Goal: Information Seeking & Learning: Check status

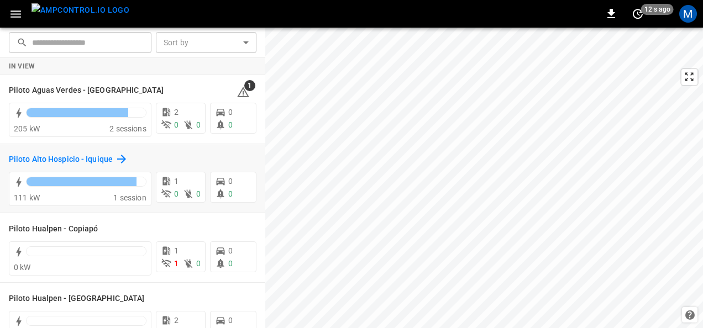
click at [13, 154] on h6 "Piloto Alto Hospicio - Iquique" at bounding box center [61, 160] width 104 height 12
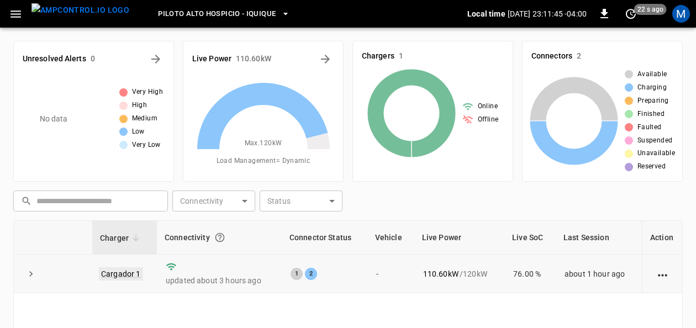
click at [123, 273] on link "Cargador 1" at bounding box center [121, 273] width 44 height 13
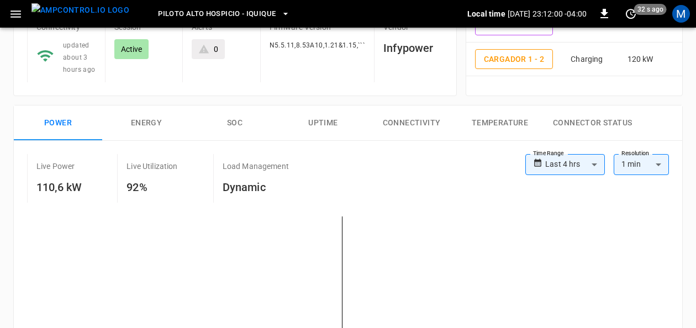
scroll to position [83, 0]
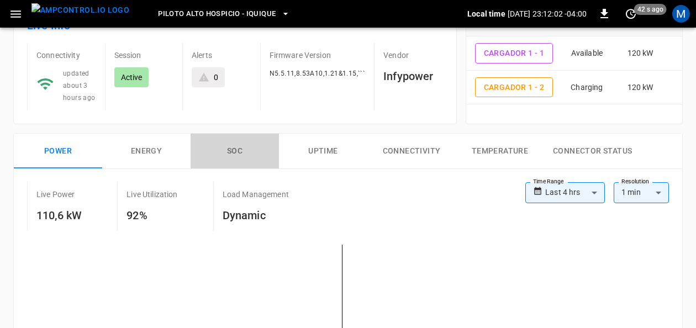
click at [231, 150] on button "SOC" at bounding box center [235, 151] width 88 height 35
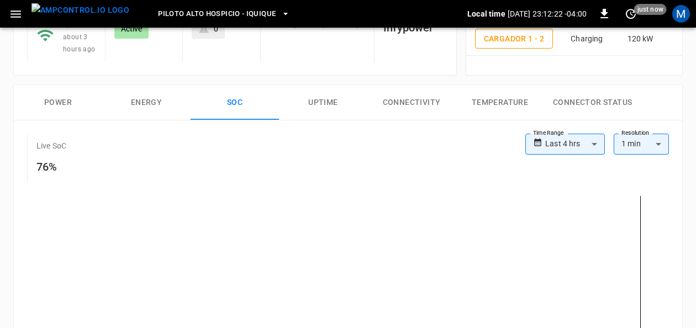
scroll to position [129, 0]
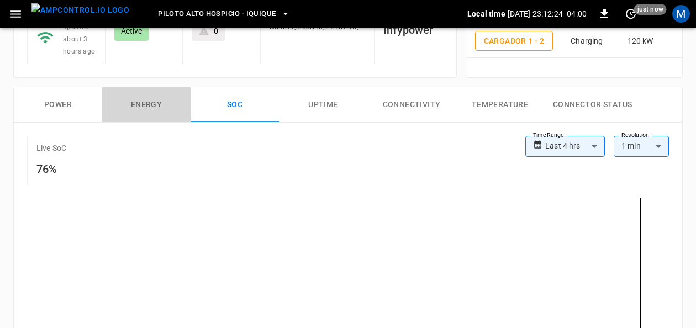
click at [140, 101] on button "Energy" at bounding box center [146, 104] width 88 height 35
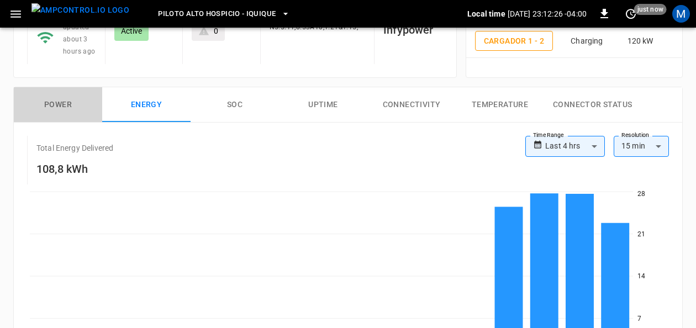
click at [70, 96] on button "Power" at bounding box center [58, 104] width 88 height 35
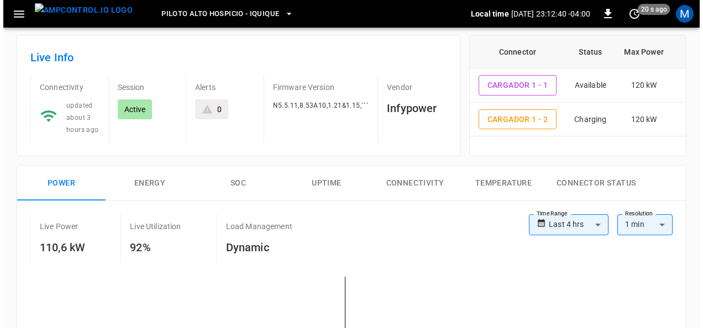
scroll to position [0, 0]
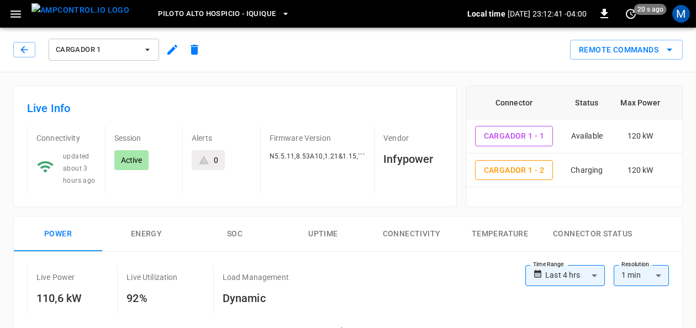
click at [280, 9] on icon "button" at bounding box center [285, 13] width 11 height 11
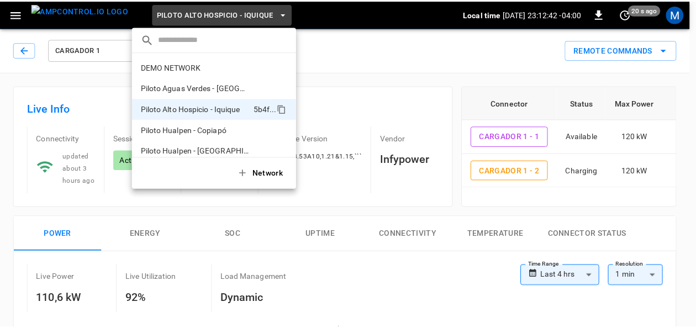
scroll to position [9, 0]
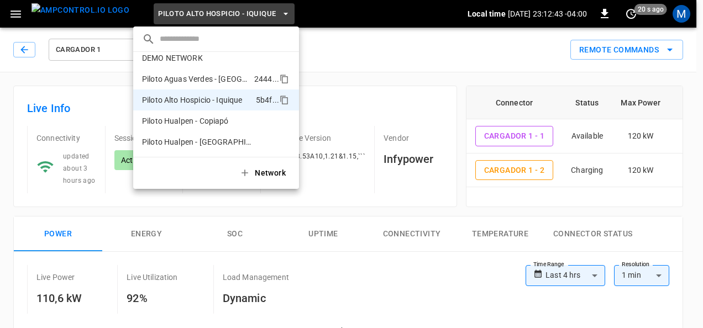
click at [203, 86] on li "Piloto Aguas Verdes - [GEOGRAPHIC_DATA] 2444 ..." at bounding box center [216, 78] width 166 height 21
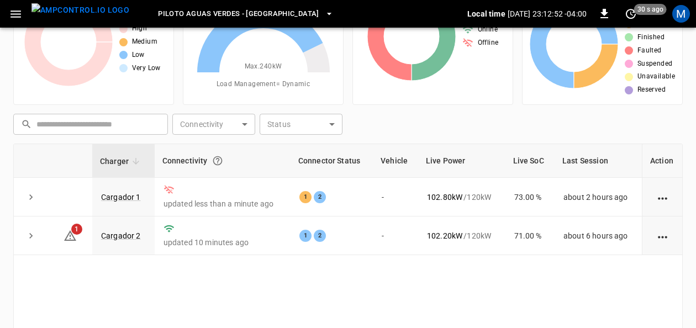
scroll to position [80, 0]
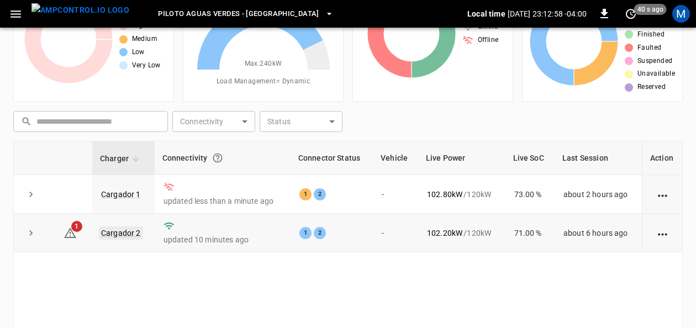
click at [121, 229] on link "Cargador 2" at bounding box center [121, 232] width 44 height 13
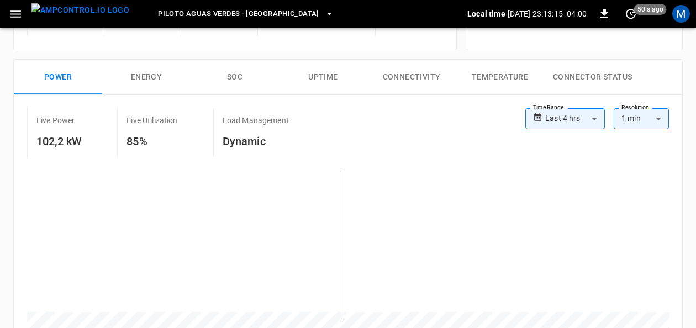
scroll to position [168, 0]
click at [231, 72] on button "SOC" at bounding box center [235, 78] width 88 height 35
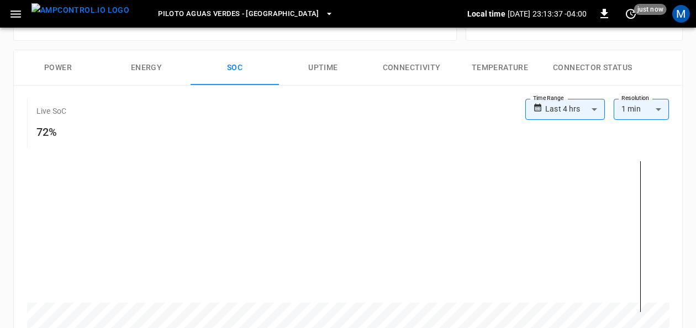
scroll to position [167, 0]
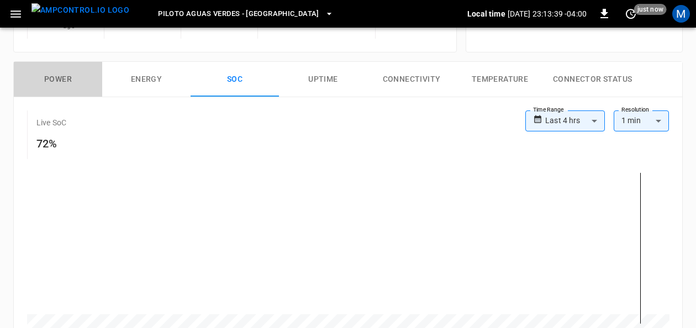
click at [60, 65] on button "Power" at bounding box center [58, 79] width 88 height 35
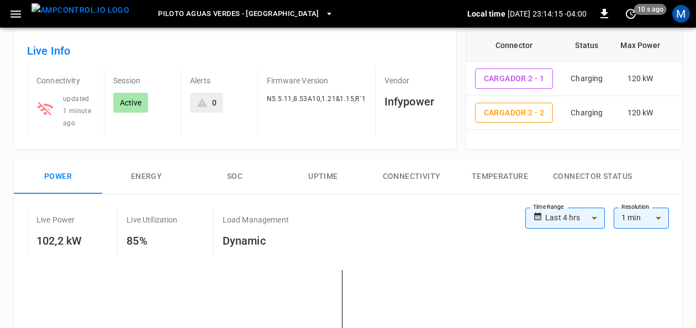
scroll to position [0, 0]
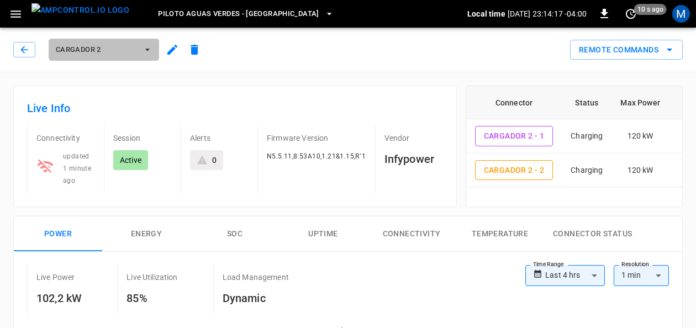
click at [151, 46] on icon "button" at bounding box center [147, 49] width 11 height 11
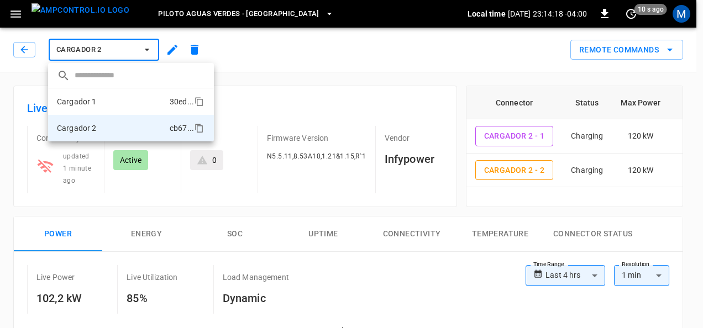
click at [114, 104] on li "Cargador 1 30ed ..." at bounding box center [131, 101] width 166 height 27
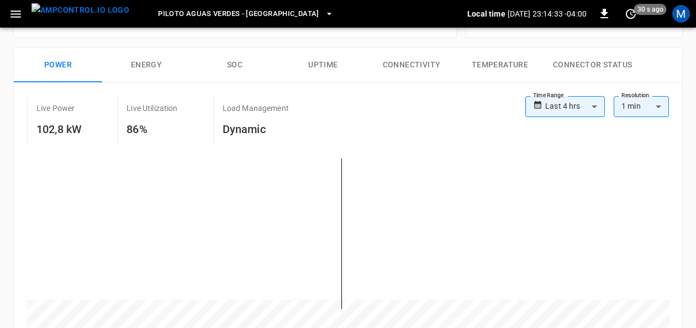
scroll to position [162, 0]
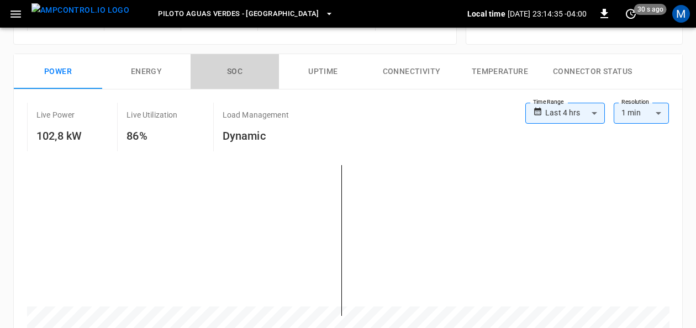
click at [228, 74] on button "SOC" at bounding box center [235, 71] width 88 height 35
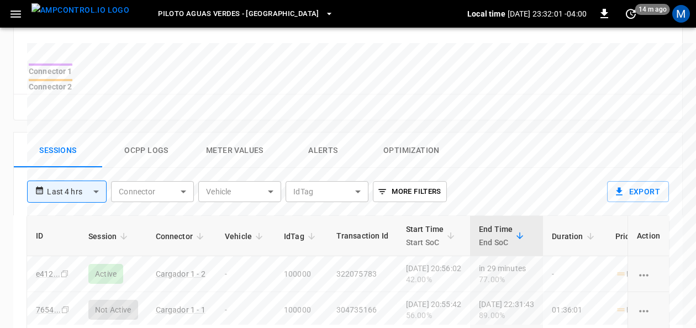
scroll to position [468, 0]
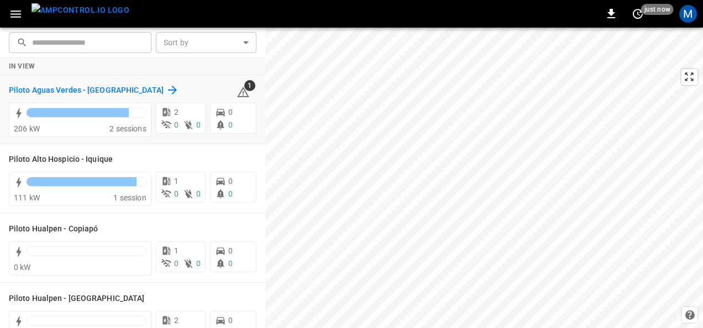
click at [118, 88] on h6 "Piloto Aguas Verdes - [GEOGRAPHIC_DATA]" at bounding box center [86, 91] width 155 height 12
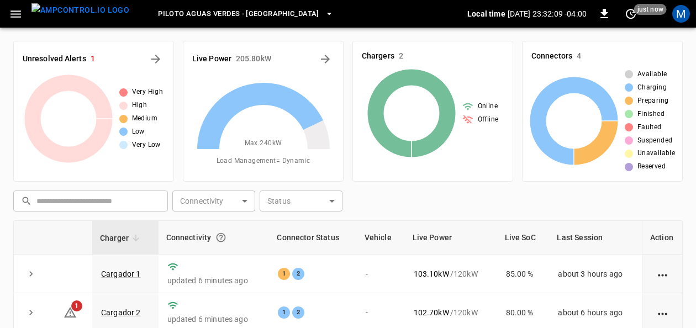
scroll to position [55, 0]
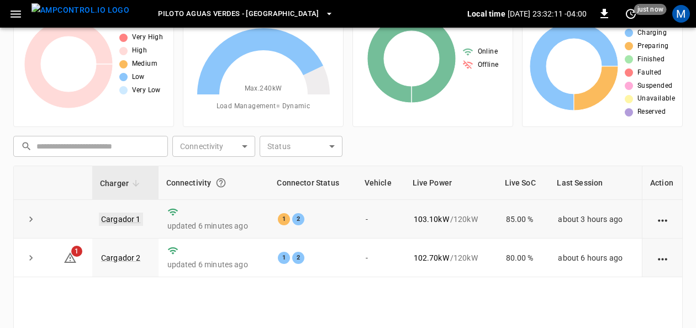
click at [114, 215] on link "Cargador 1" at bounding box center [121, 219] width 44 height 13
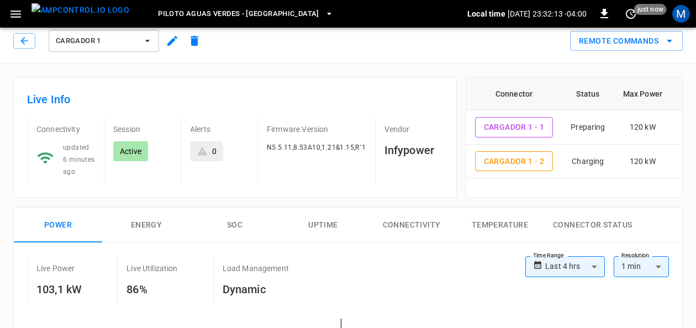
scroll to position [77, 0]
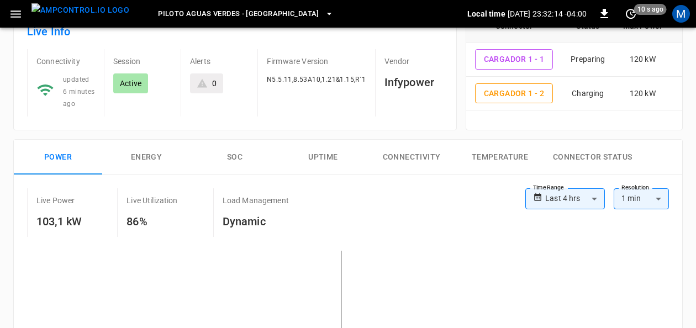
click at [237, 155] on button "SOC" at bounding box center [235, 157] width 88 height 35
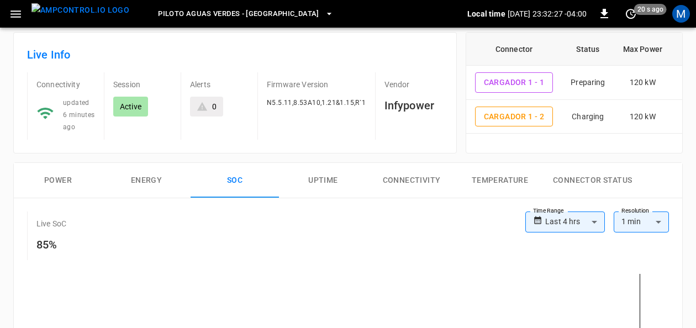
scroll to position [0, 0]
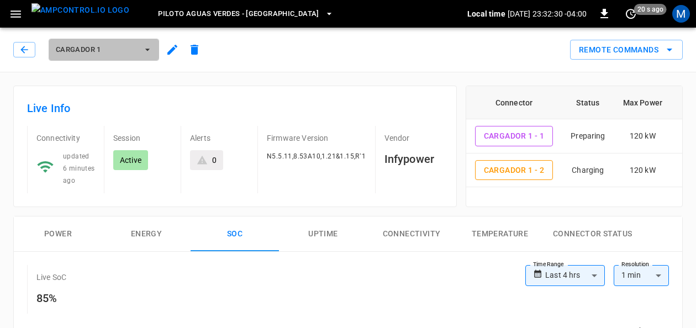
click at [144, 55] on button "Cargador 1" at bounding box center [104, 50] width 110 height 22
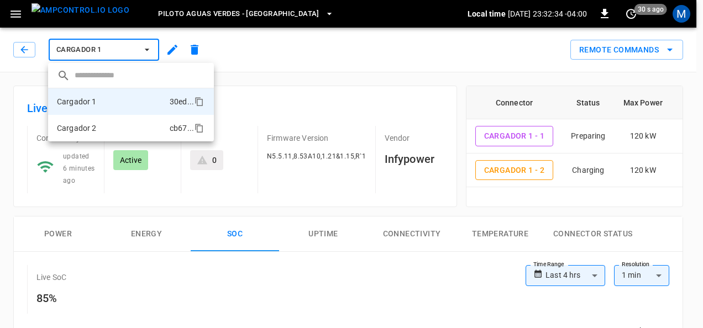
click at [95, 130] on p "Cargador 2" at bounding box center [77, 128] width 40 height 11
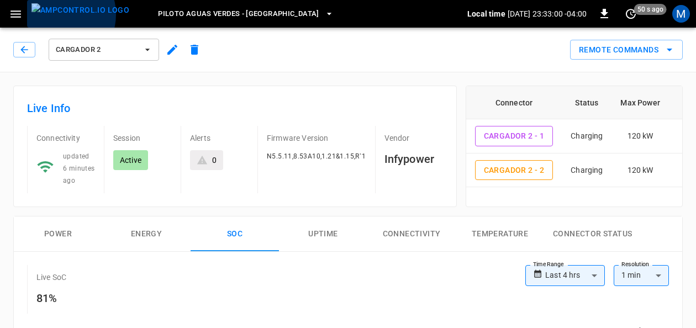
click at [59, 14] on img "menu" at bounding box center [80, 10] width 98 height 14
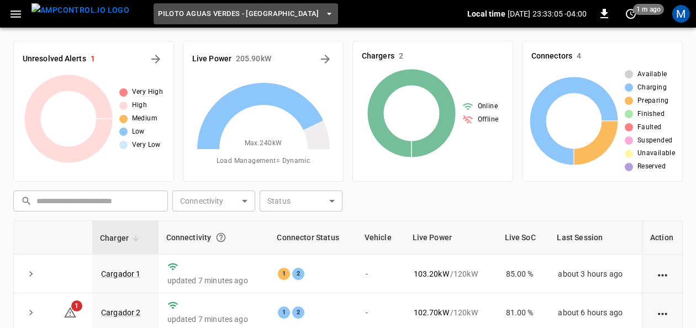
click at [246, 22] on button "Piloto Aguas Verdes - [GEOGRAPHIC_DATA]" at bounding box center [246, 14] width 184 height 22
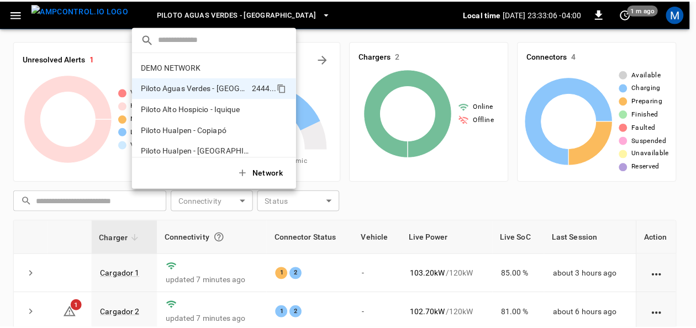
scroll to position [9, 0]
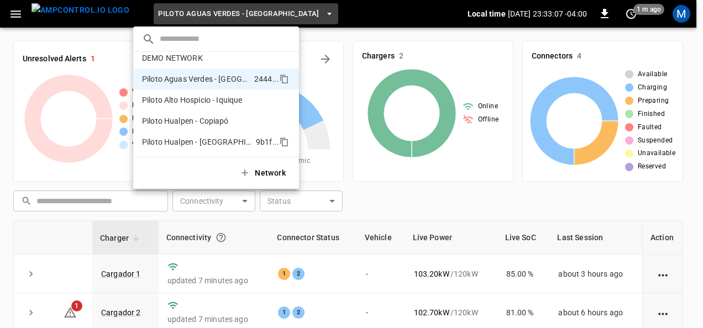
click at [217, 146] on p "Piloto Hualpen - [GEOGRAPHIC_DATA]" at bounding box center [196, 141] width 109 height 11
